Goal: Communication & Community: Answer question/provide support

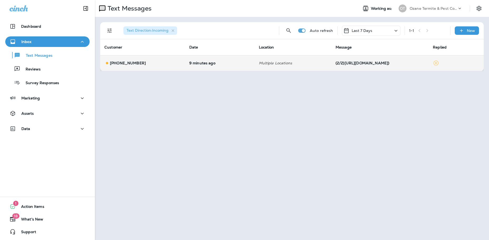
click at [129, 63] on p "[PHONE_NUMBER]" at bounding box center [128, 63] width 36 height 4
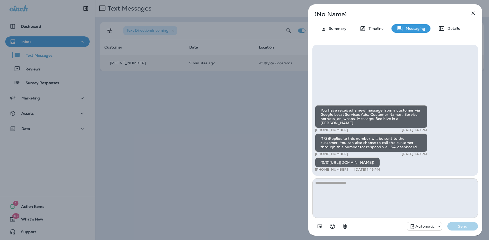
click at [329, 164] on div "(2/2)[URL][DOMAIN_NAME])" at bounding box center [347, 163] width 65 height 10
click at [328, 164] on div "(2/2)[URL][DOMAIN_NAME])" at bounding box center [347, 163] width 65 height 10
click at [347, 160] on div "(2/2)[URL][DOMAIN_NAME])" at bounding box center [347, 163] width 65 height 10
click at [347, 186] on textarea at bounding box center [396, 198] width 166 height 40
click at [324, 185] on textarea at bounding box center [396, 198] width 166 height 40
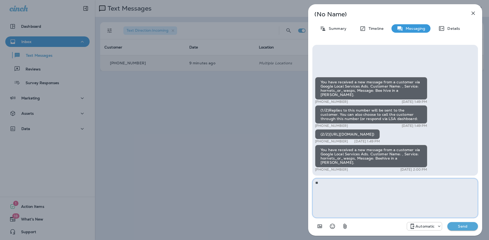
type textarea "*"
type textarea "**********"
click at [460, 230] on button "Send" at bounding box center [463, 226] width 31 height 8
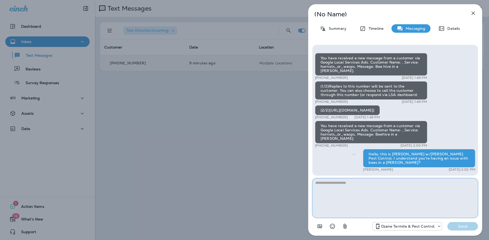
click at [325, 185] on textarea at bounding box center [396, 198] width 166 height 40
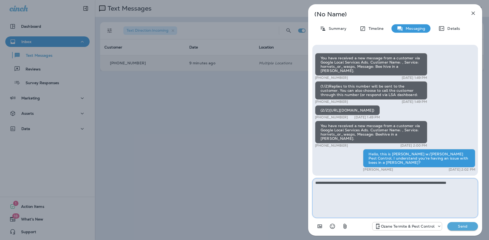
type textarea "**********"
click at [472, 229] on button "Send" at bounding box center [463, 226] width 31 height 8
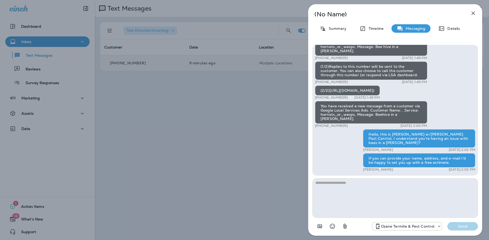
click at [48, 44] on div "(No Name) Summary Timeline Messaging Details You have received a new message fr…" at bounding box center [244, 120] width 489 height 240
